Goal: Transaction & Acquisition: Purchase product/service

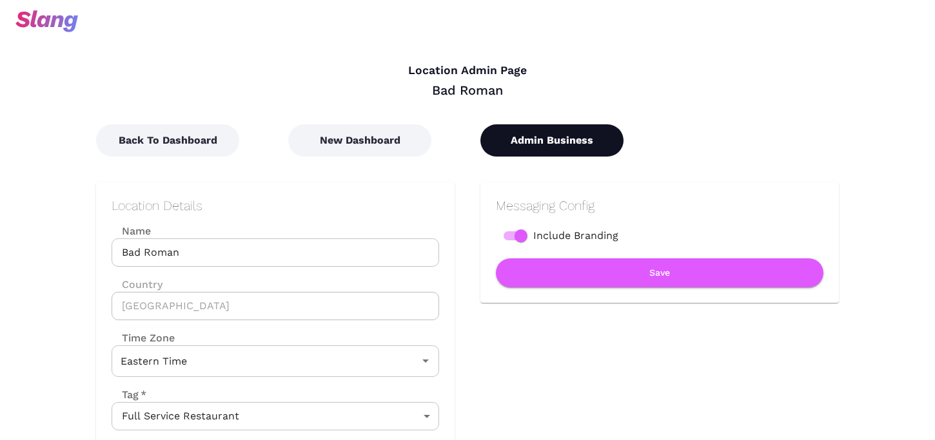
click at [545, 137] on button "Admin Business" at bounding box center [551, 140] width 143 height 32
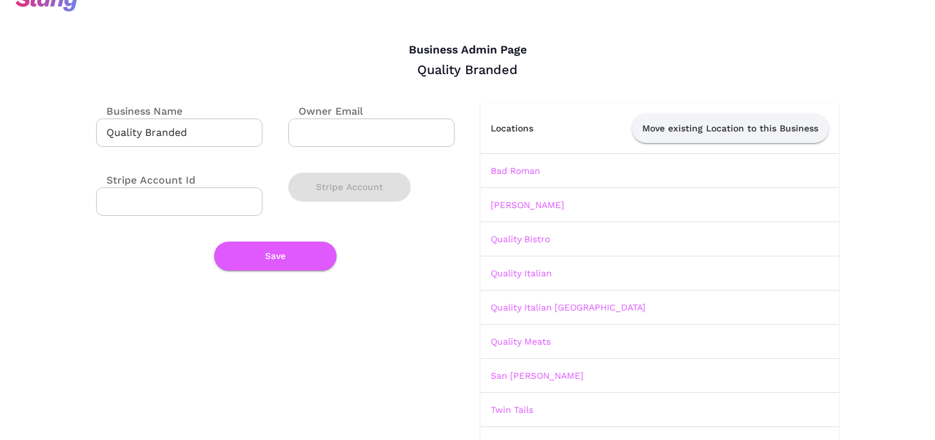
scroll to position [19, 0]
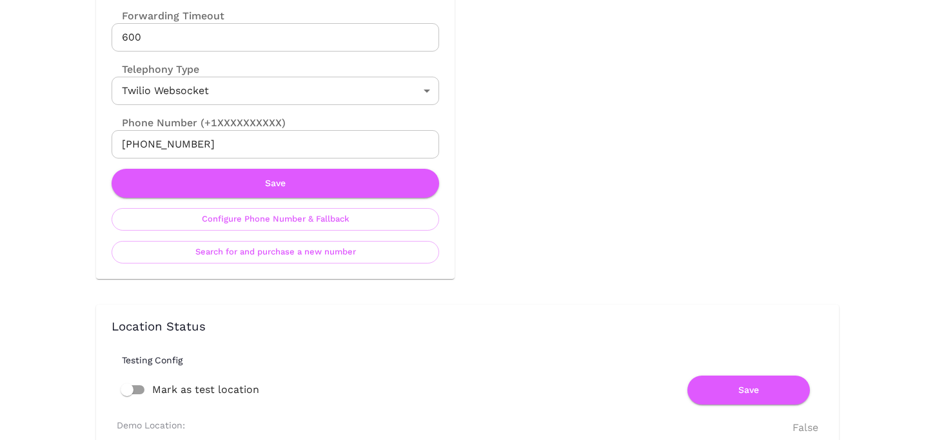
scroll to position [648, 0]
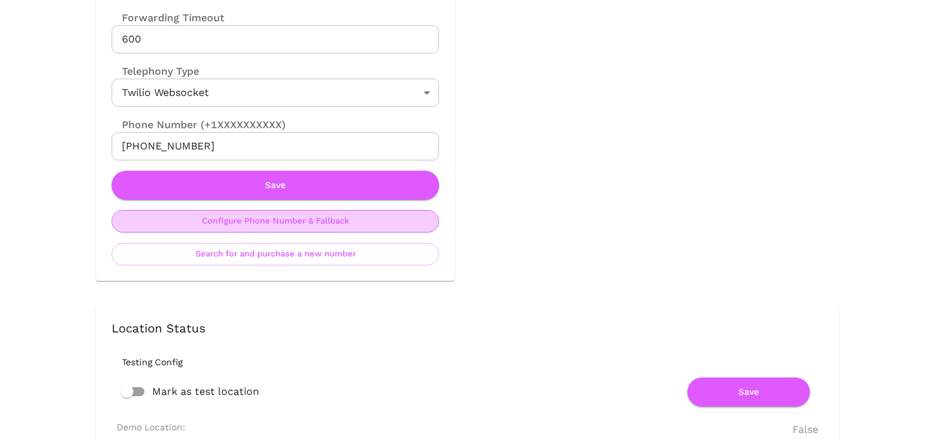
click at [328, 226] on button "Configure Phone Number & Fallback" at bounding box center [275, 221] width 327 height 23
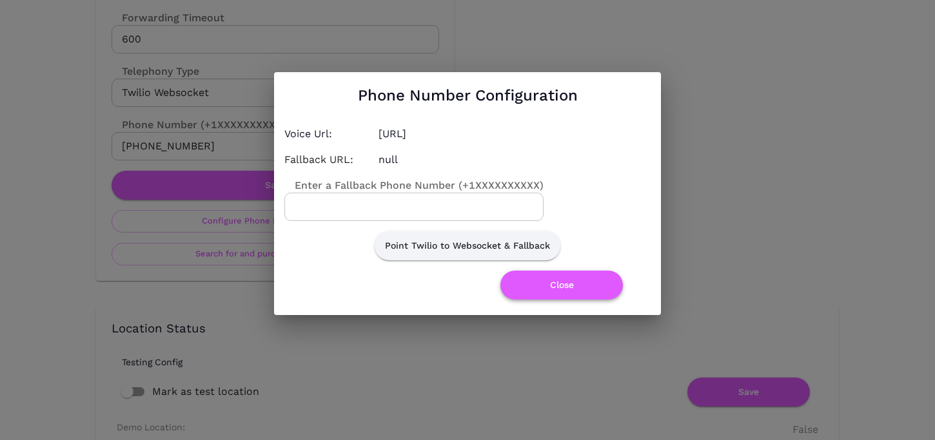
click at [547, 280] on button "Close" at bounding box center [561, 285] width 122 height 29
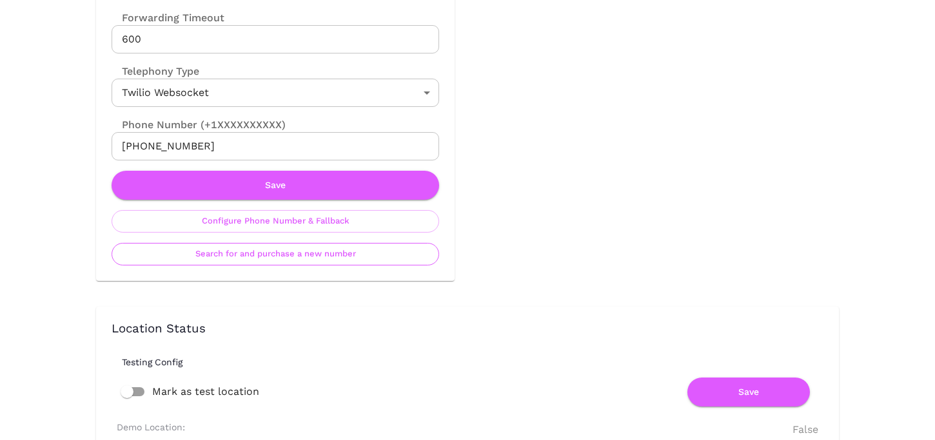
click at [291, 262] on button "Search for and purchase a new number" at bounding box center [275, 254] width 327 height 23
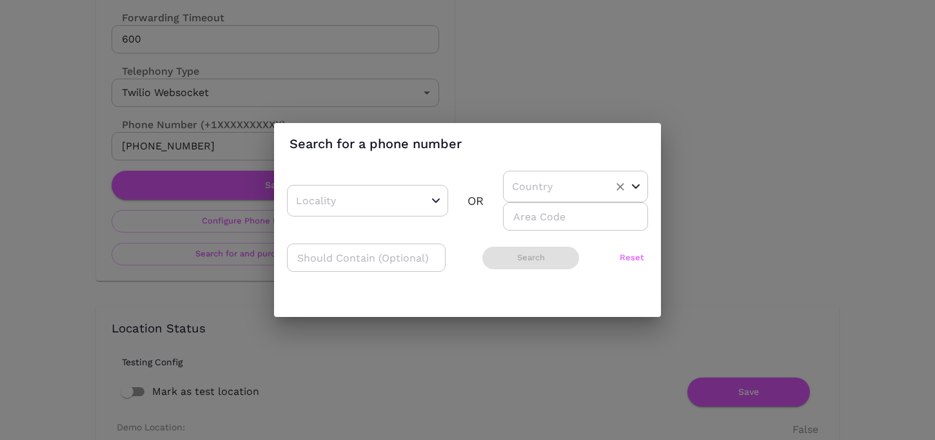
click at [539, 199] on div "​" at bounding box center [575, 187] width 145 height 32
click at [534, 219] on li "US" at bounding box center [570, 219] width 135 height 23
type input "US"
click at [534, 229] on input "number" at bounding box center [575, 216] width 145 height 28
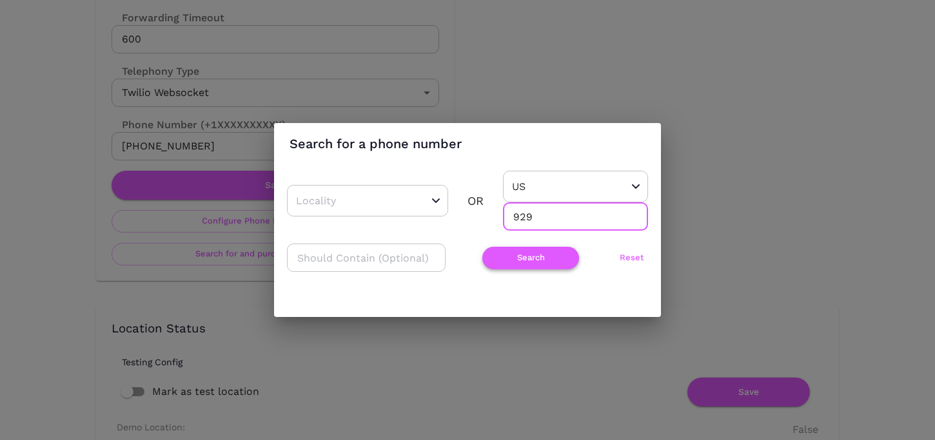
type input "929"
click at [500, 264] on button "Search" at bounding box center [530, 258] width 97 height 23
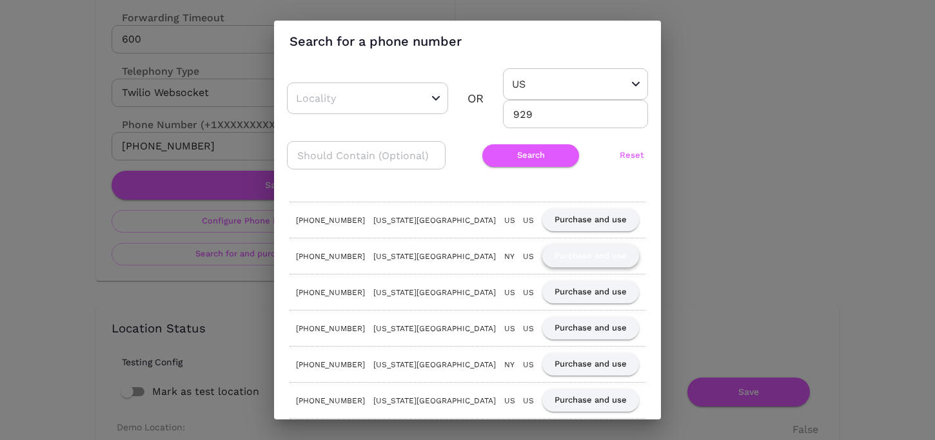
click at [579, 258] on button "Purchase and use" at bounding box center [590, 256] width 97 height 23
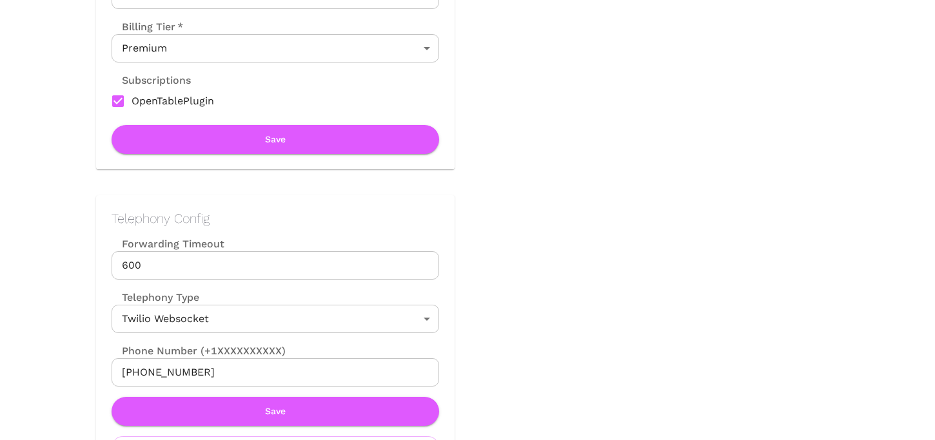
scroll to position [442, 0]
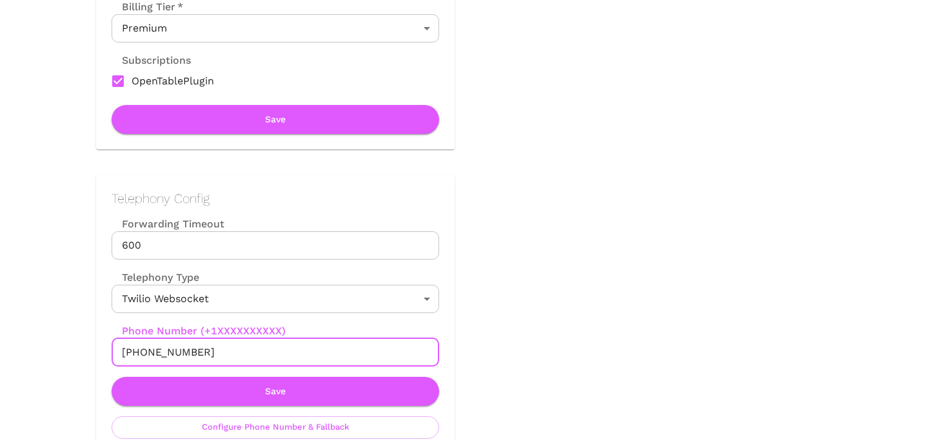
drag, startPoint x: 134, startPoint y: 349, endPoint x: 277, endPoint y: 349, distance: 143.1
click at [277, 349] on input "+19299551242" at bounding box center [275, 352] width 327 height 28
